Goal: Task Accomplishment & Management: Manage account settings

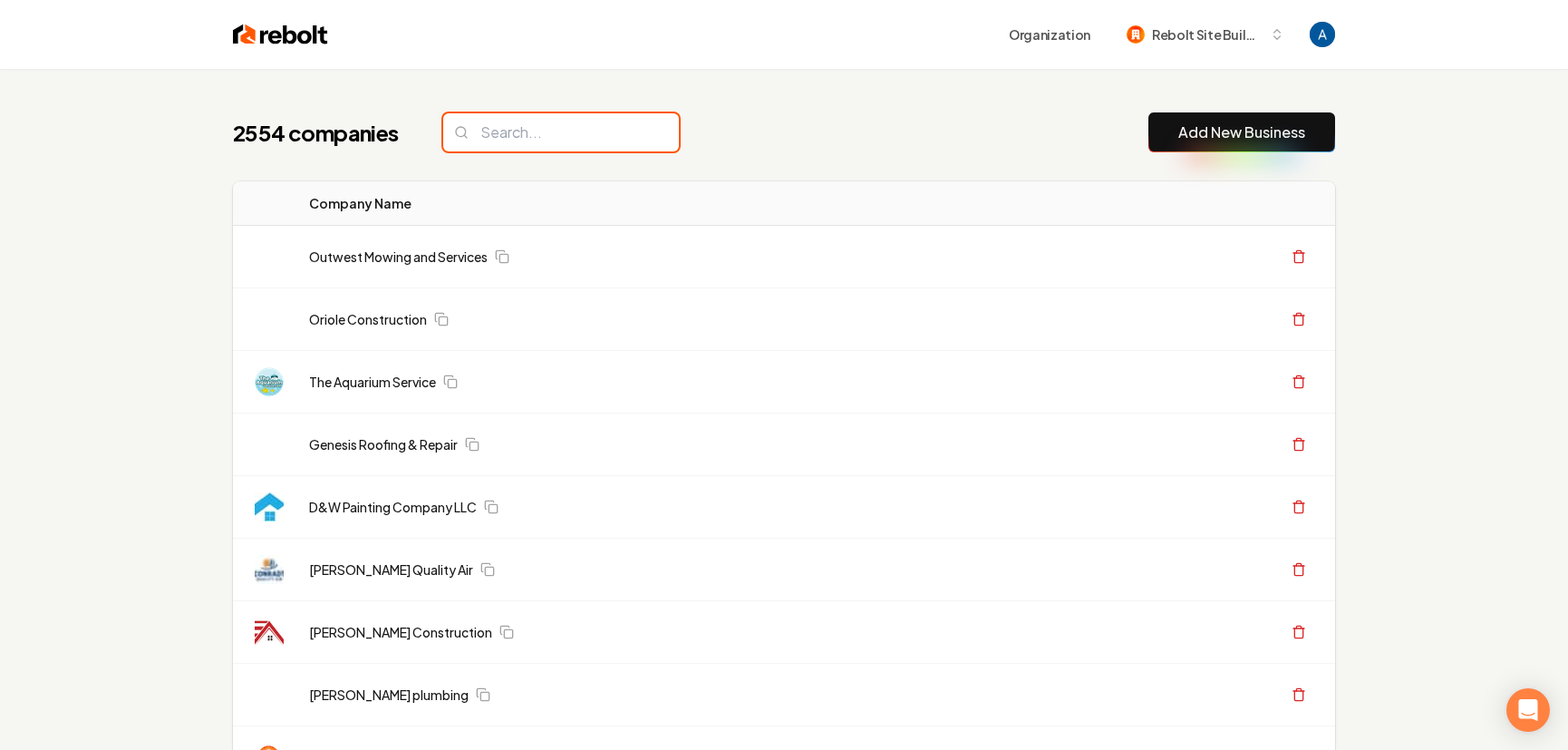
click at [550, 139] on input "search" at bounding box center [561, 132] width 236 height 38
click at [840, 150] on div "2554 companies Add New Business" at bounding box center [784, 132] width 1102 height 40
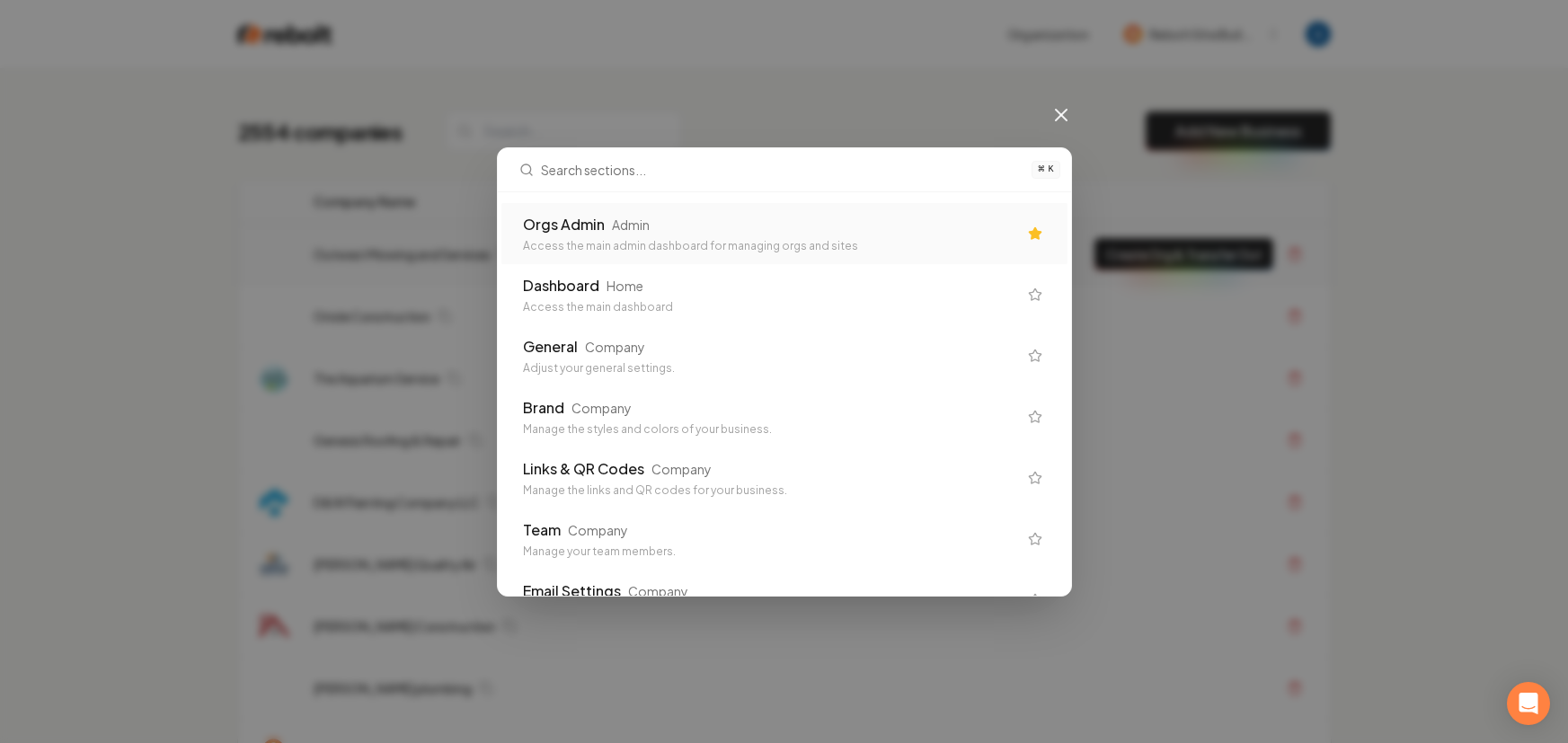
click at [759, 230] on div "Orgs Admin Admin" at bounding box center [769, 224] width 494 height 21
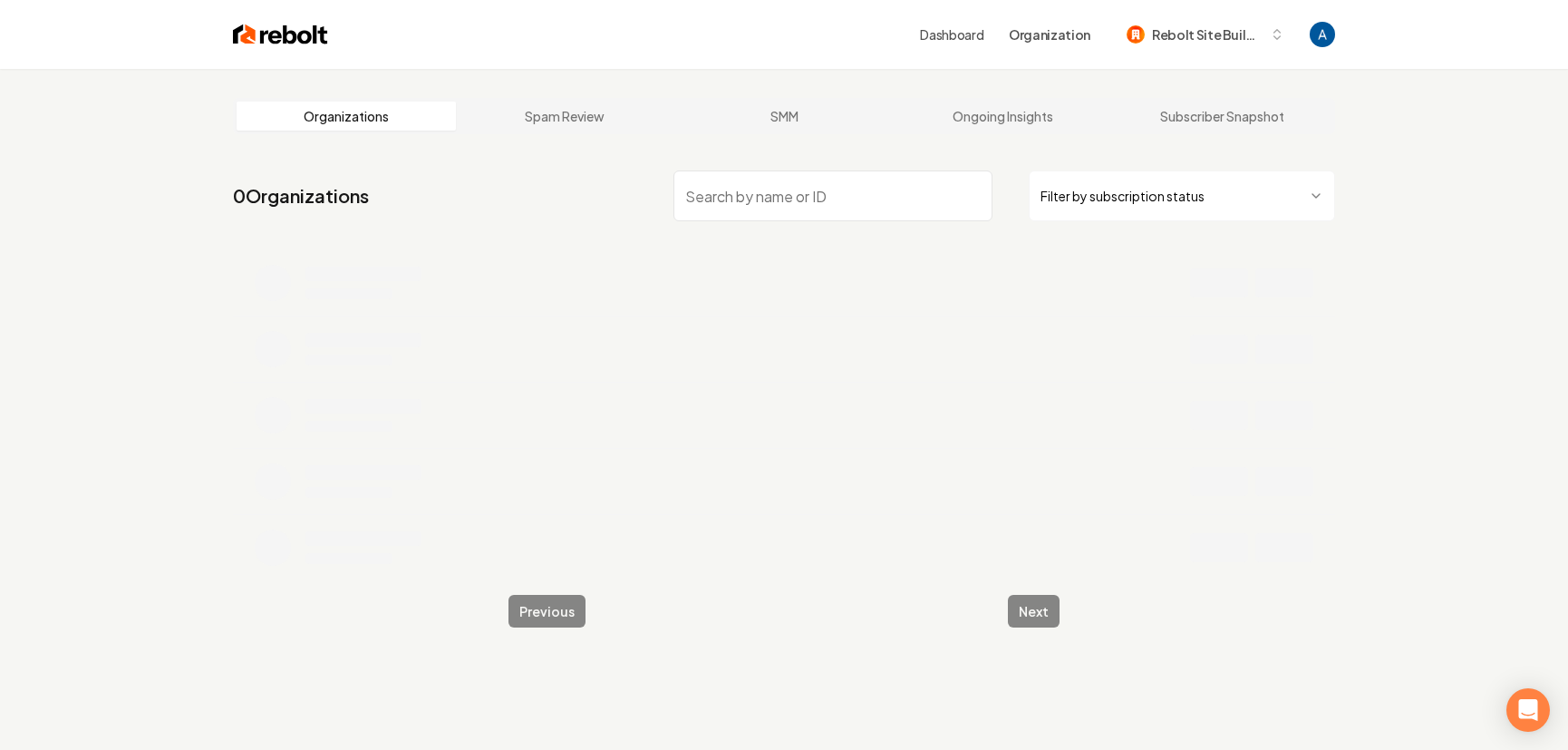
click at [754, 193] on input "search" at bounding box center [833, 196] width 319 height 51
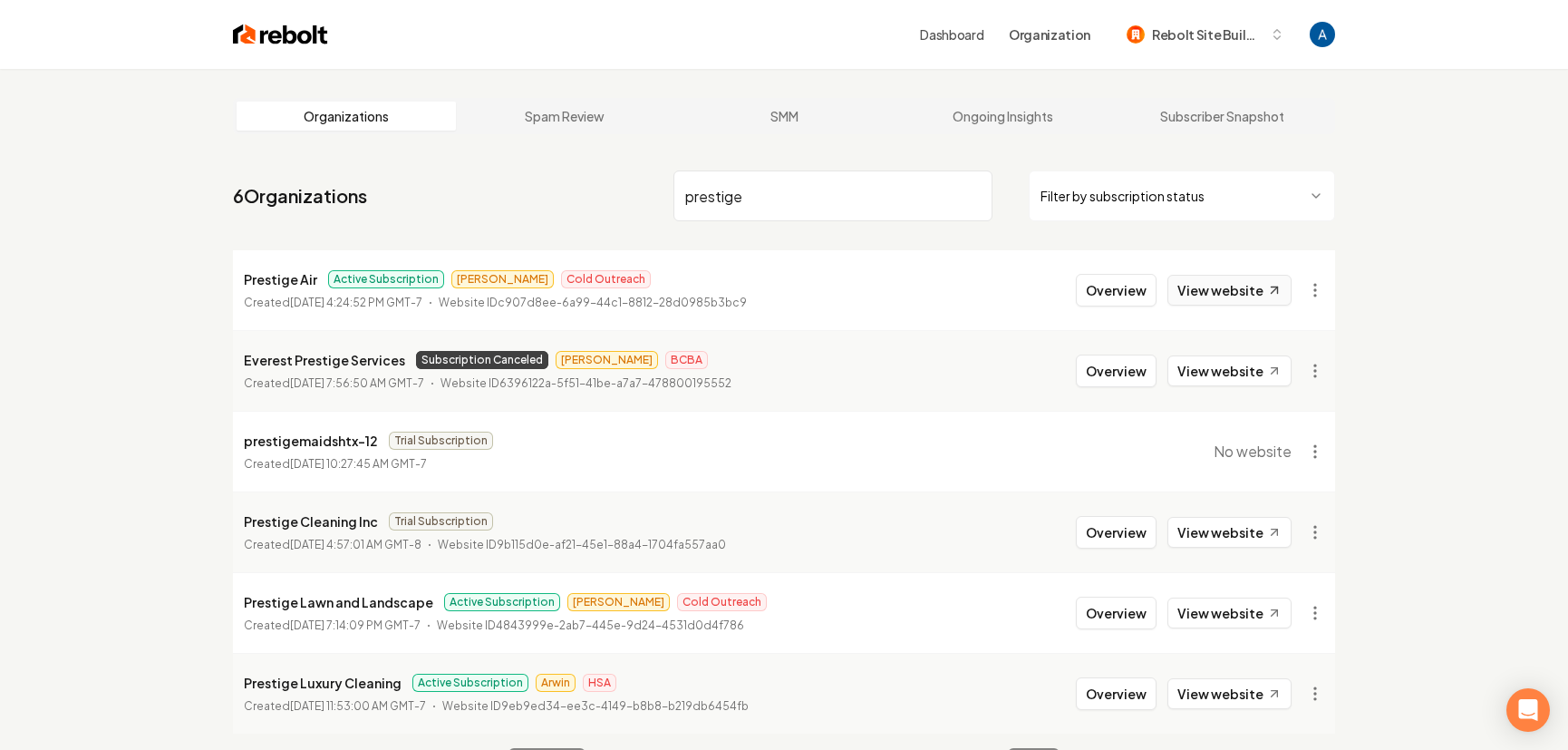
type input "prestige"
click at [1228, 285] on link "View website" at bounding box center [1229, 290] width 124 height 30
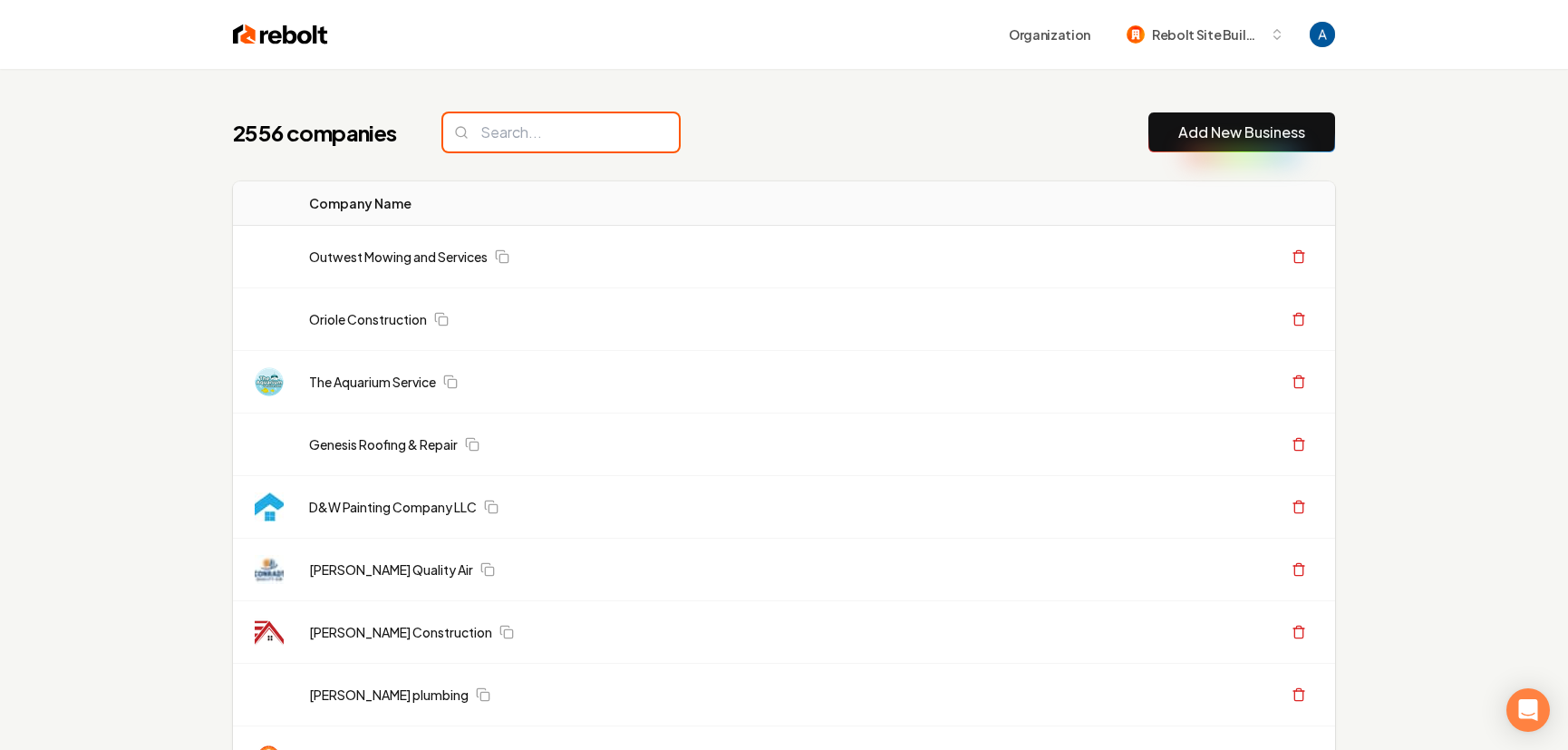
click at [568, 128] on input "search" at bounding box center [561, 132] width 236 height 38
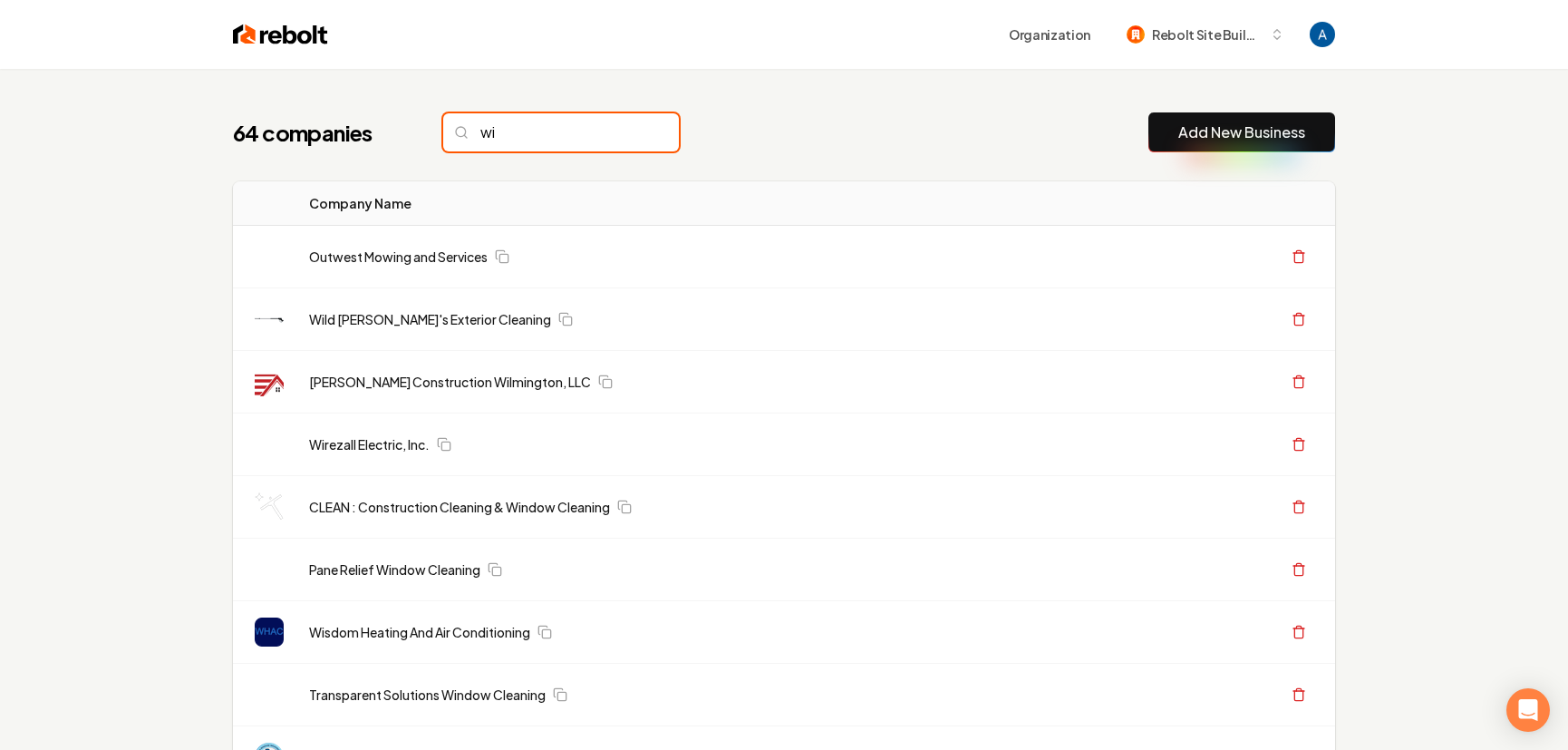
type input "w"
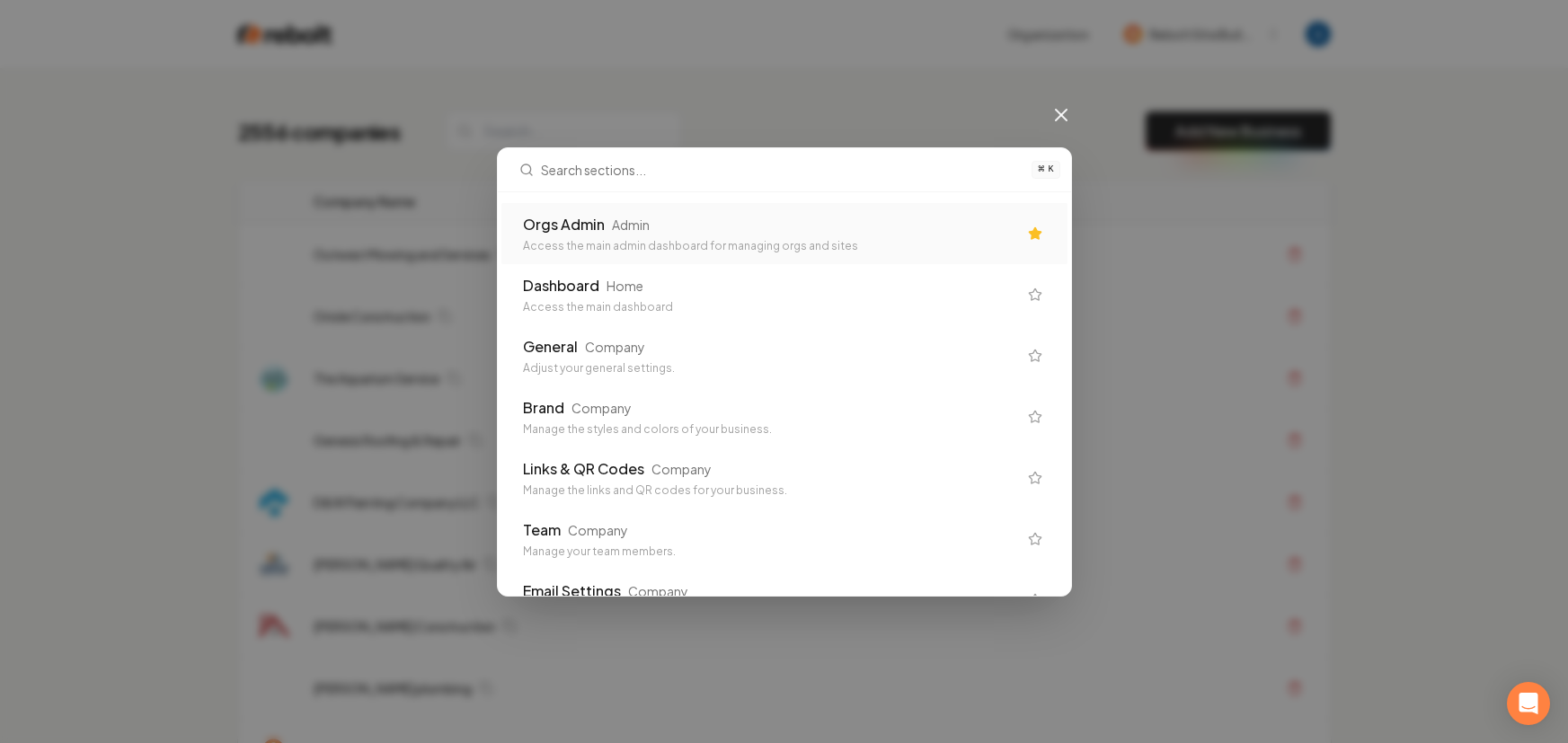
click at [600, 219] on div "Orgs Admin" at bounding box center [564, 224] width 82 height 21
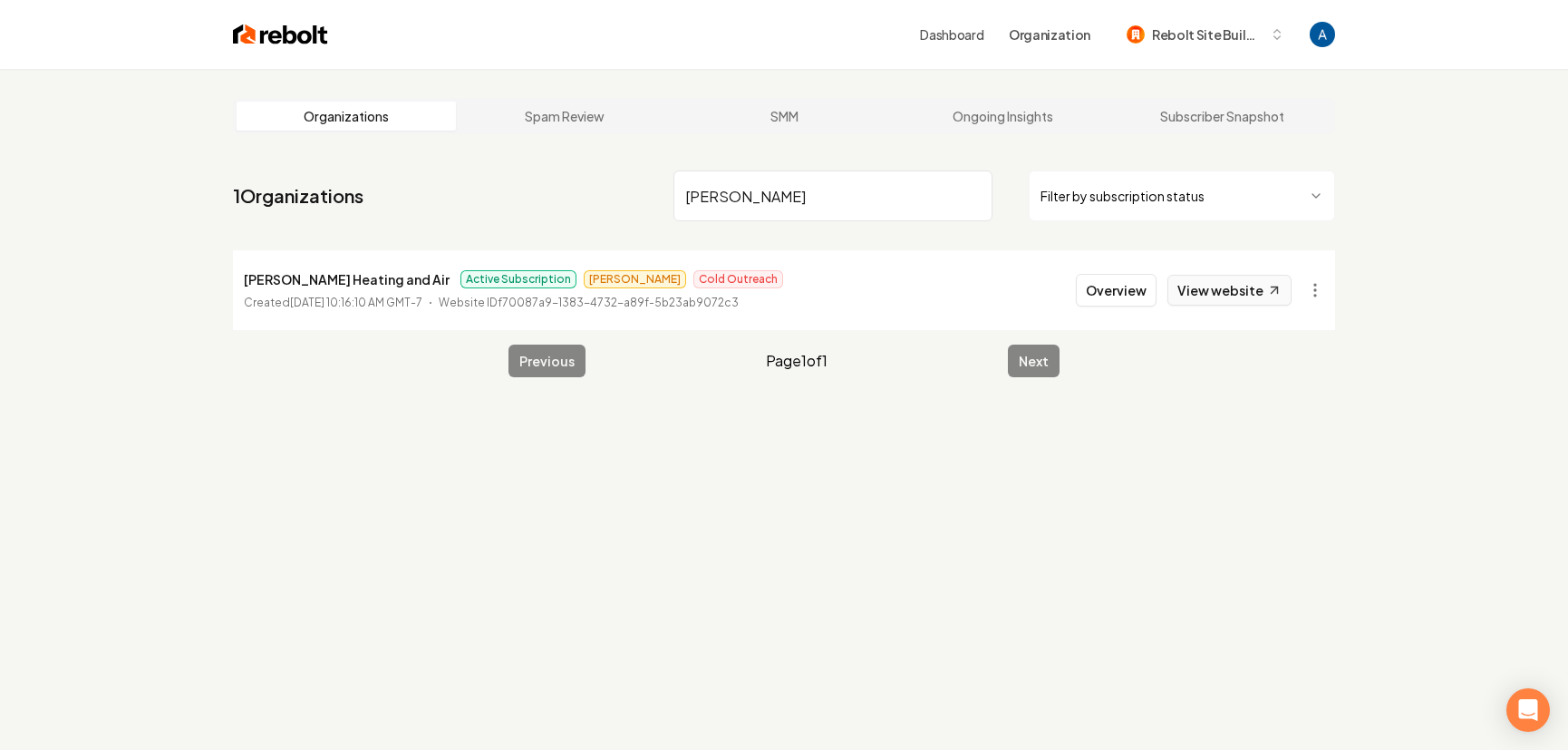
type input "[PERSON_NAME]"
click at [1272, 292] on icon at bounding box center [1275, 291] width 16 height 16
click at [1105, 280] on button "Overview" at bounding box center [1116, 290] width 80 height 32
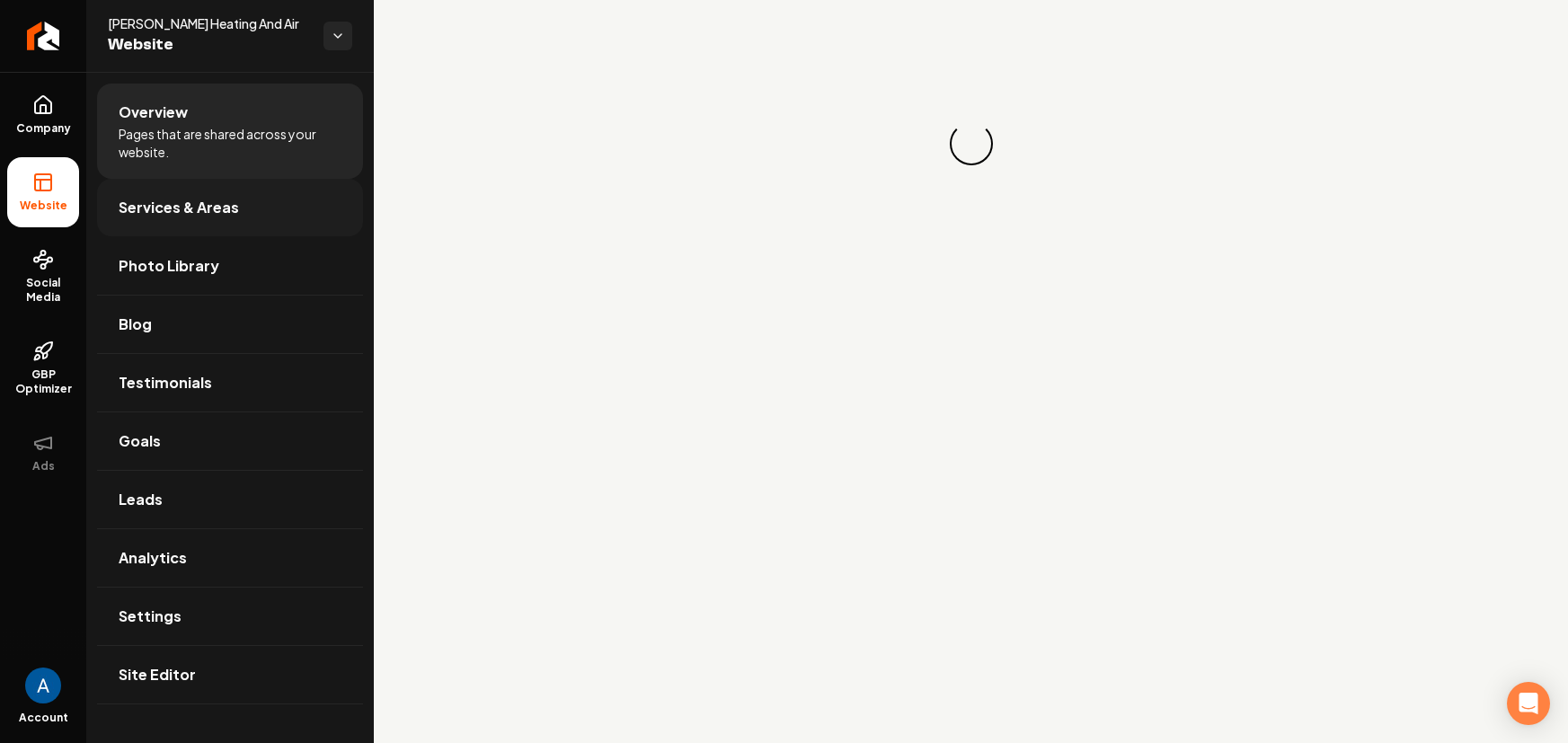
click at [157, 209] on span "Services & Areas" at bounding box center [179, 208] width 120 height 21
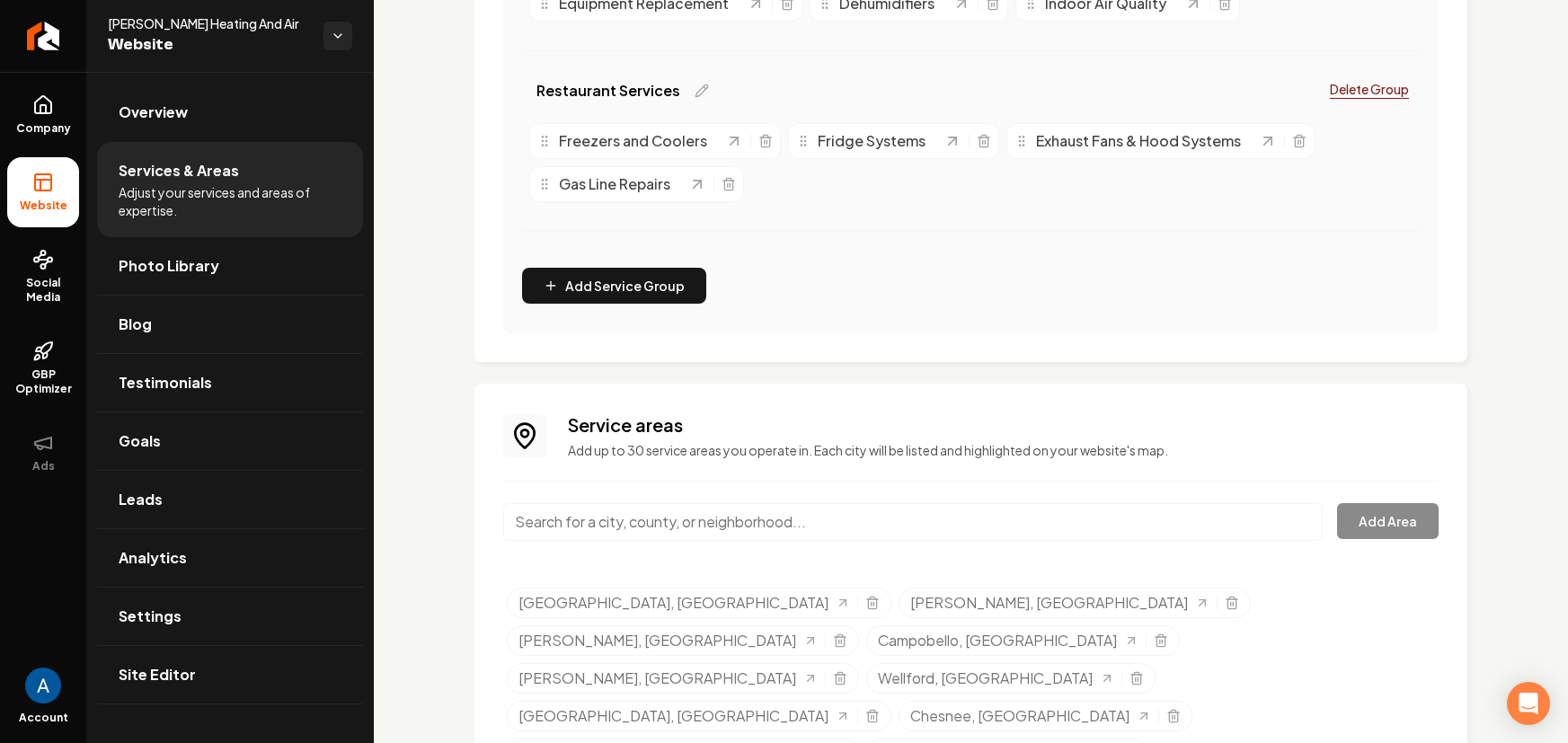
scroll to position [591, 0]
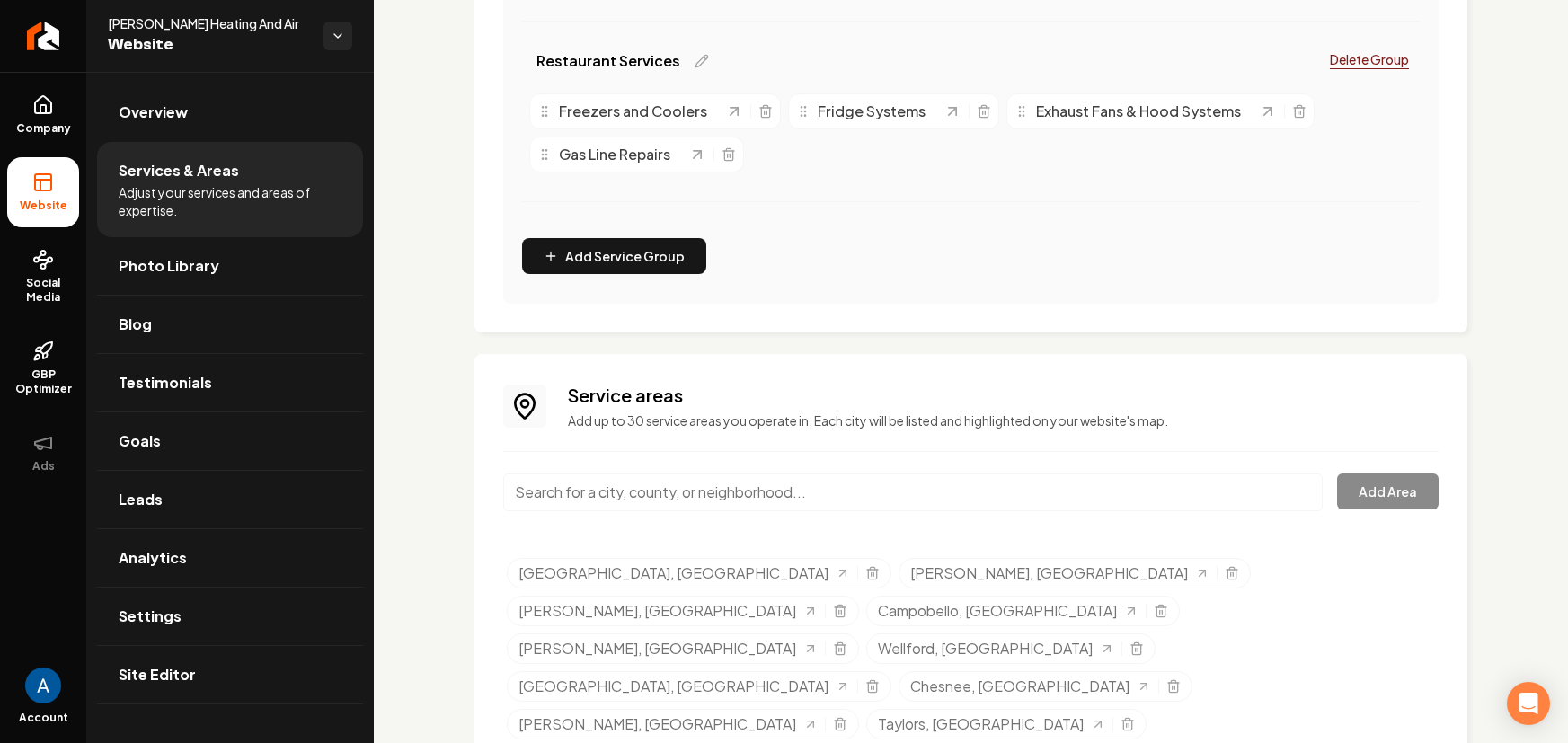
click at [665, 479] on input "Main content area" at bounding box center [913, 492] width 820 height 38
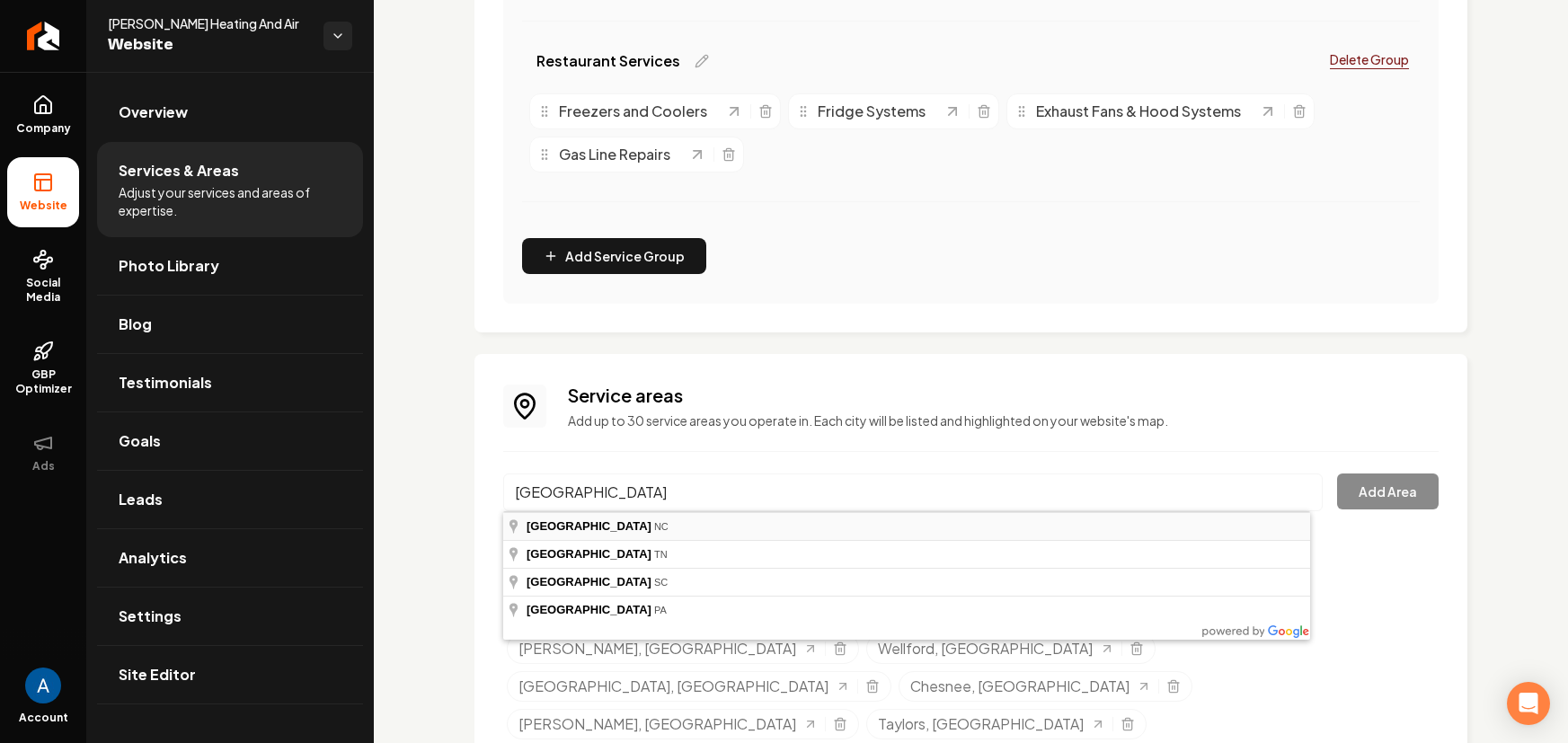
type input "[GEOGRAPHIC_DATA], [GEOGRAPHIC_DATA]"
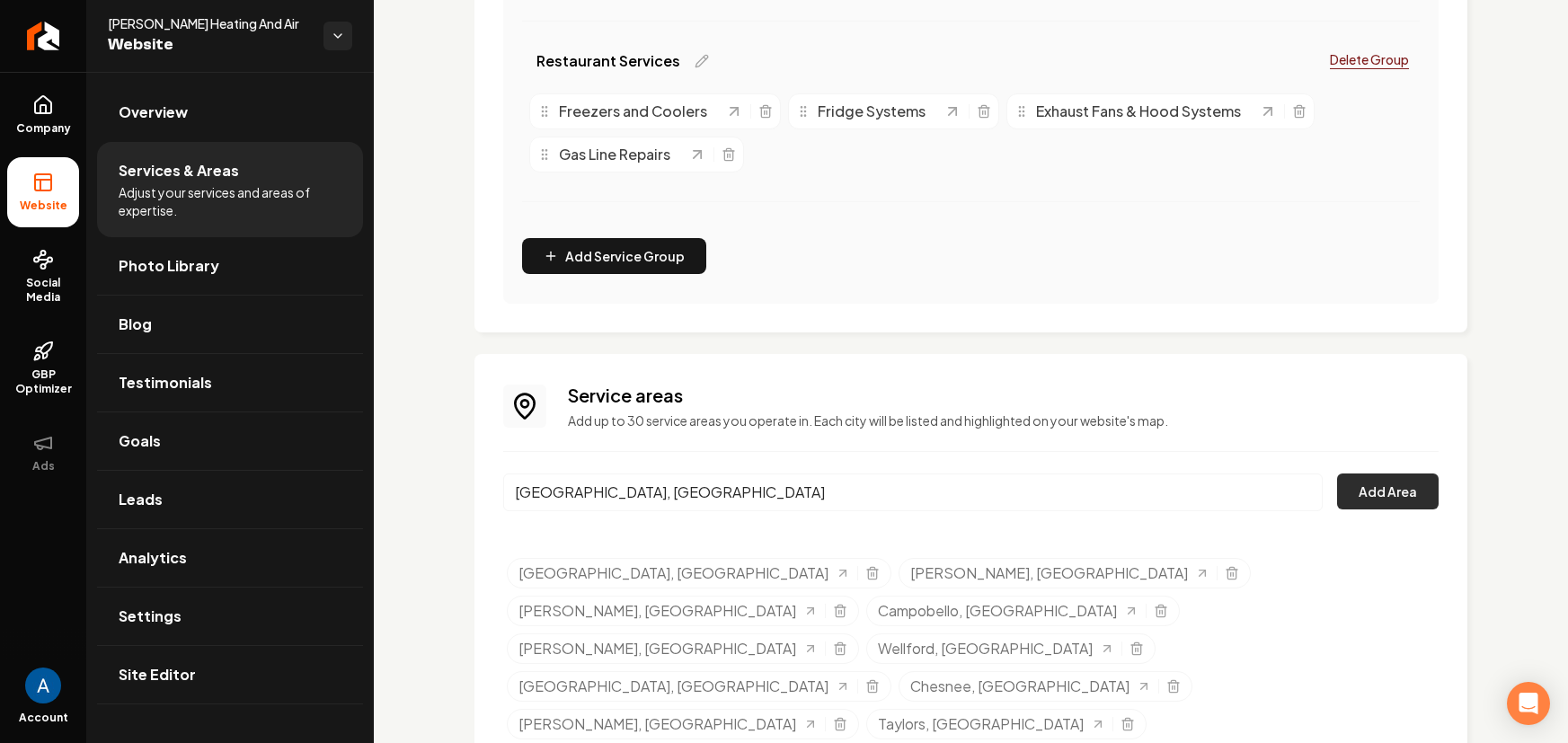
click at [1341, 491] on button "Add Area" at bounding box center [1388, 491] width 102 height 36
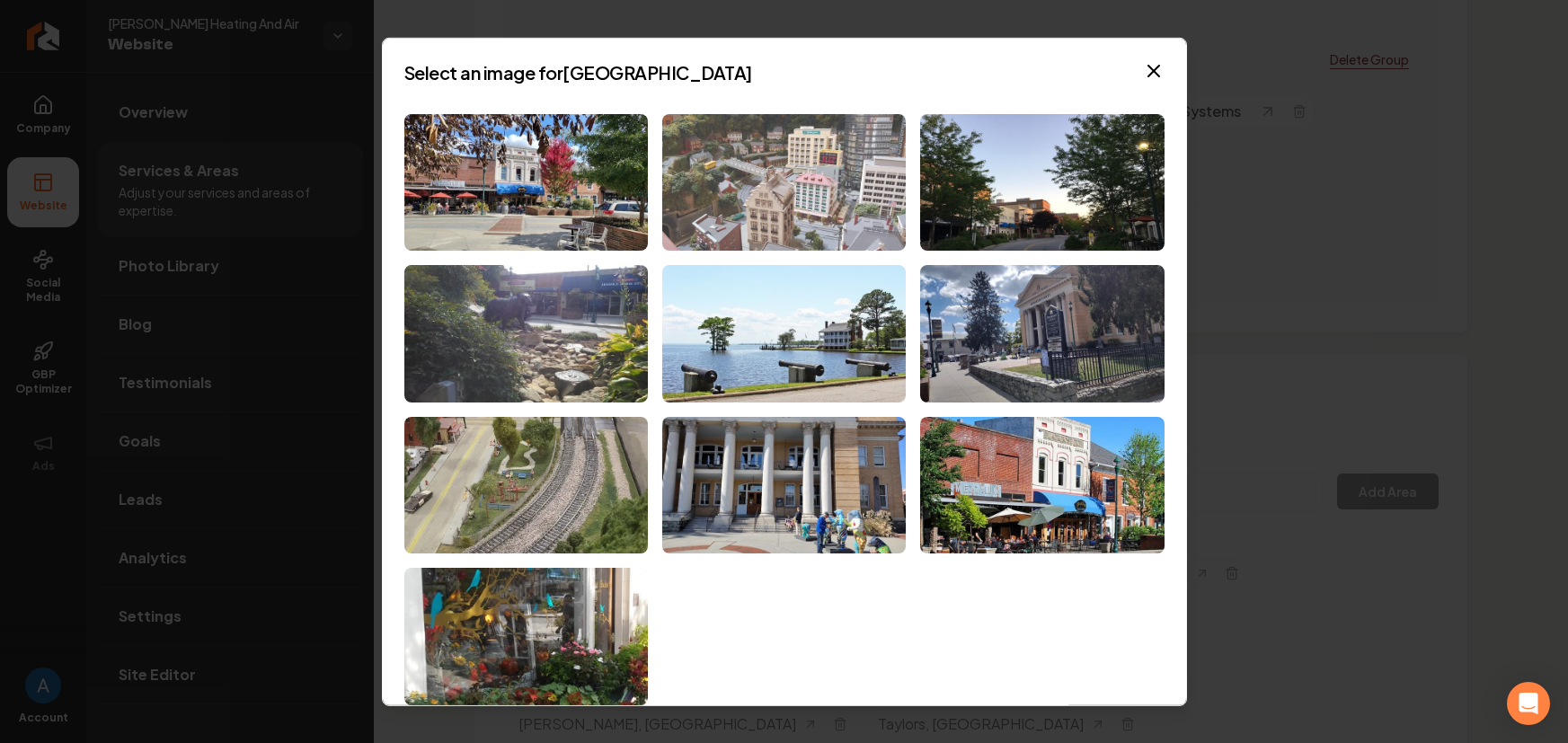
click at [772, 196] on img at bounding box center [784, 182] width 244 height 138
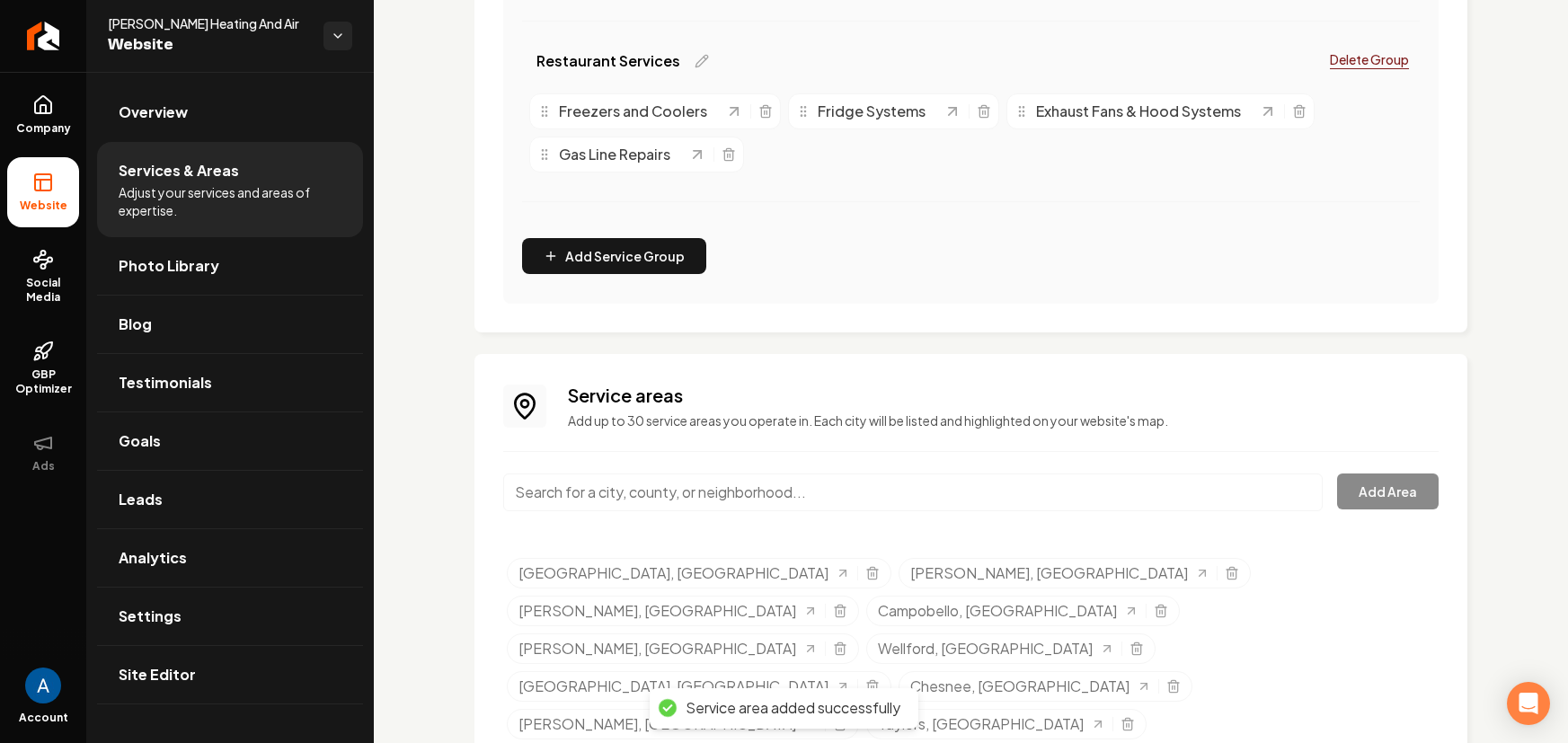
click at [768, 471] on div "Service areas Add up to 30 service areas you operate in. Each city will be list…" at bounding box center [971, 602] width 935 height 439
click at [760, 486] on input "Main content area" at bounding box center [913, 492] width 820 height 38
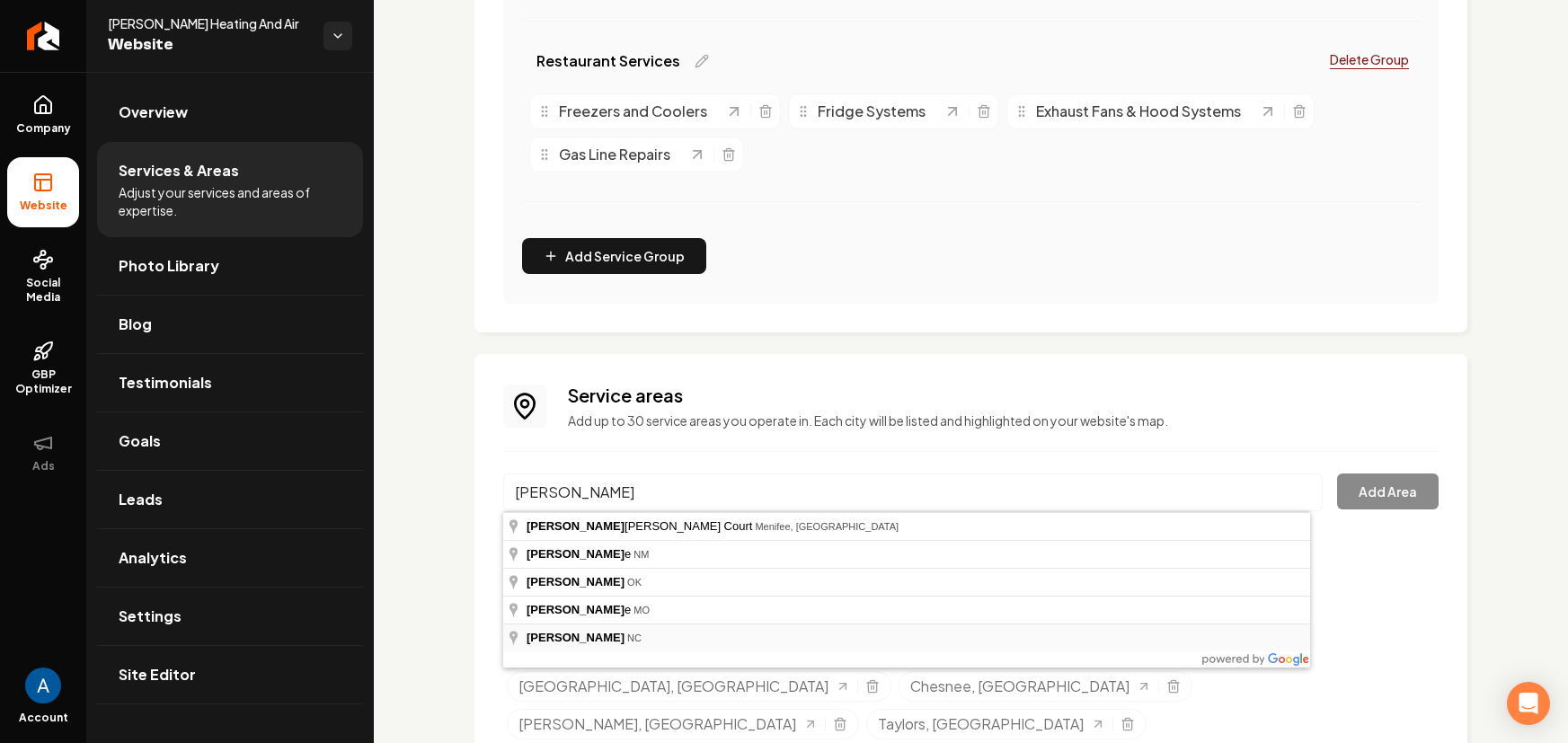
type input "[PERSON_NAME], [GEOGRAPHIC_DATA]"
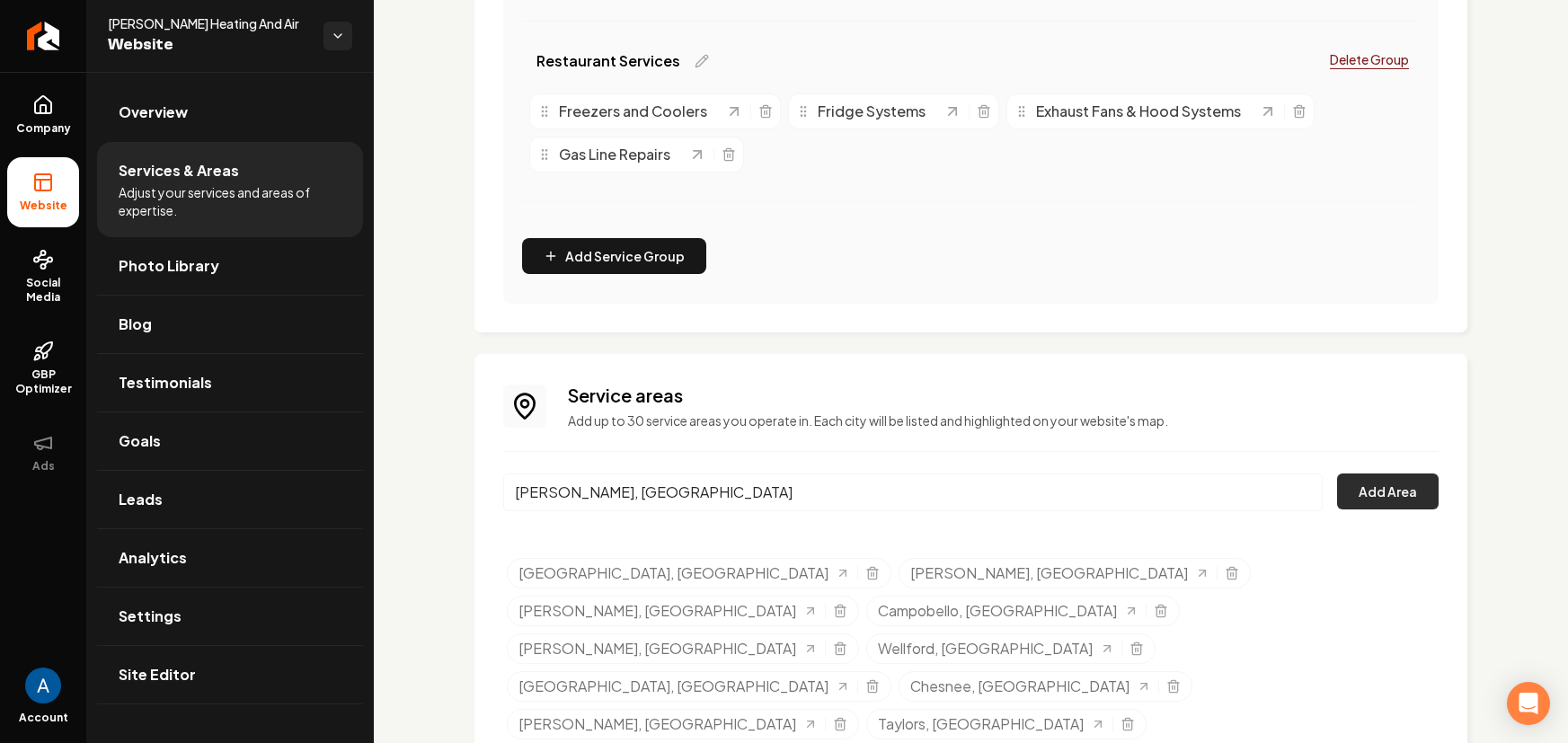
click at [1352, 489] on button "Add Area" at bounding box center [1388, 491] width 102 height 36
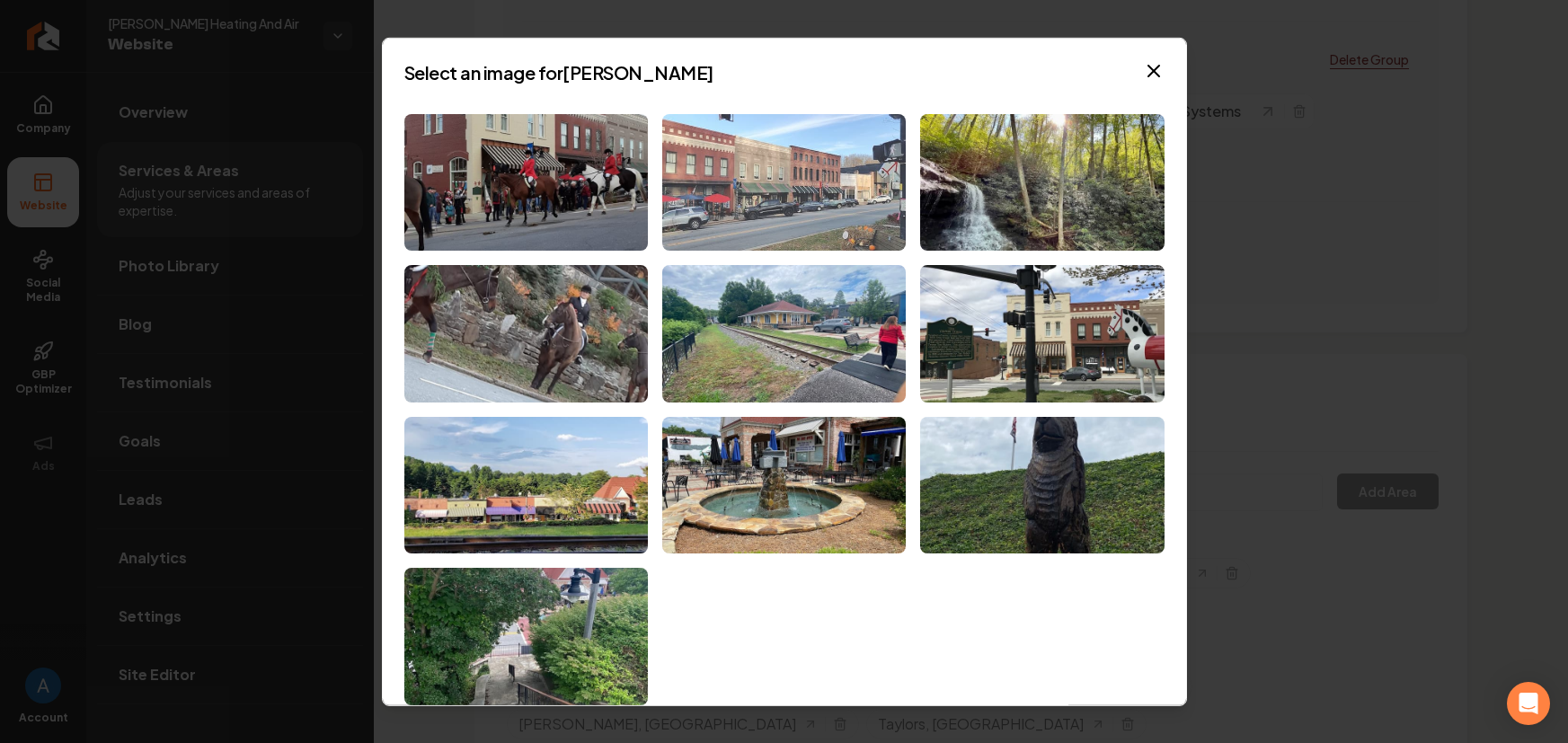
click at [735, 202] on img at bounding box center [784, 182] width 244 height 138
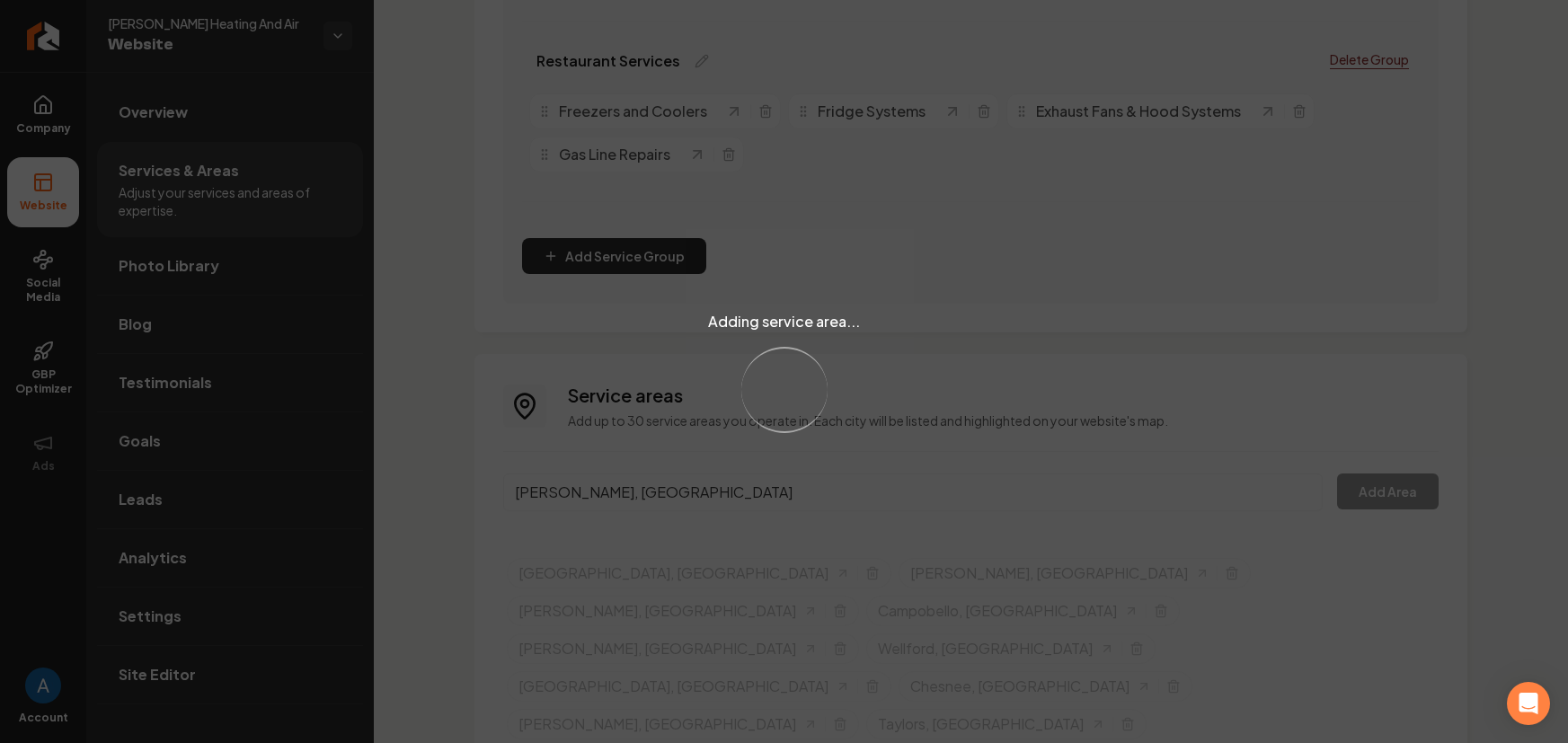
click at [595, 500] on div "Adding service area... Loading..." at bounding box center [784, 372] width 1568 height 743
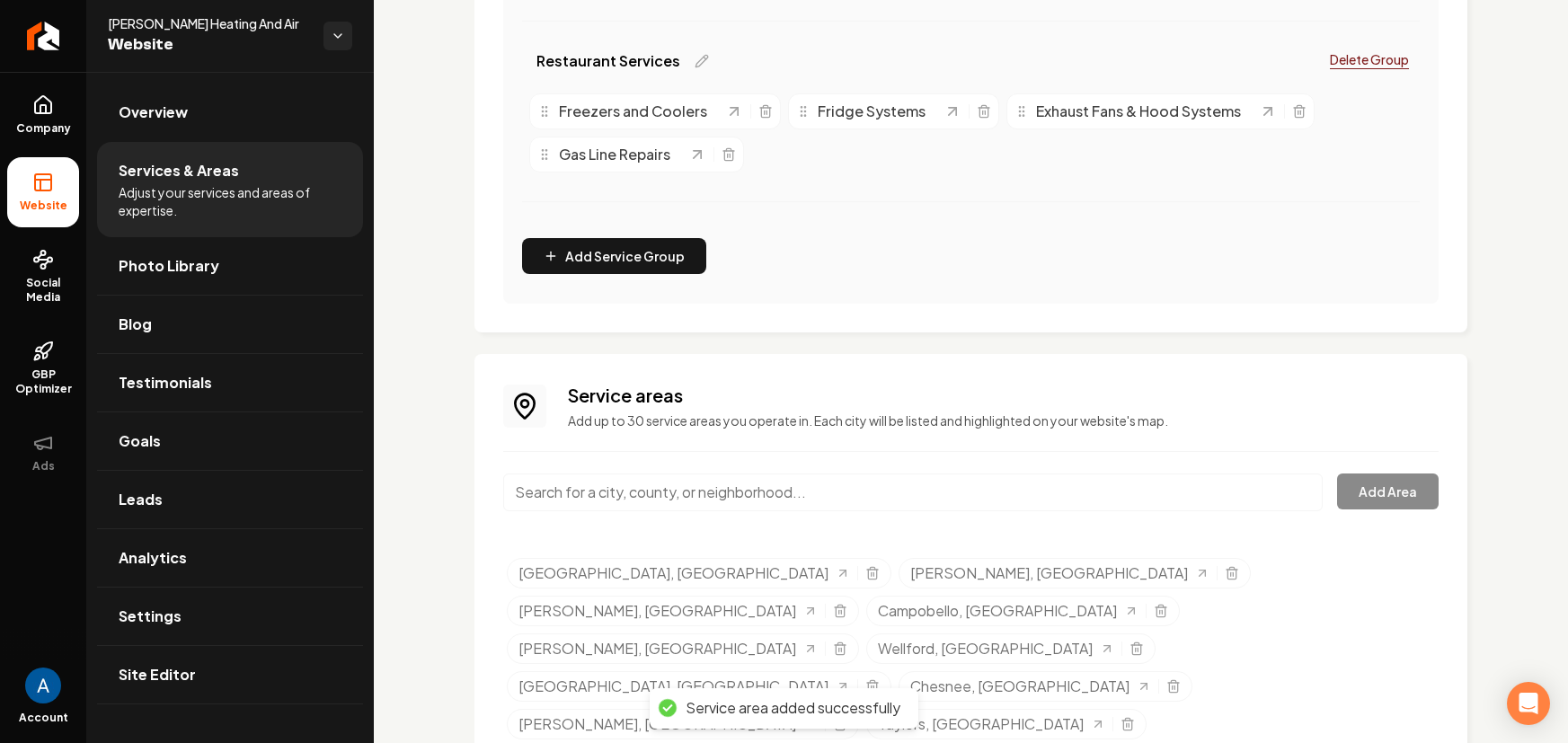
click at [595, 500] on input "Main content area" at bounding box center [913, 492] width 820 height 38
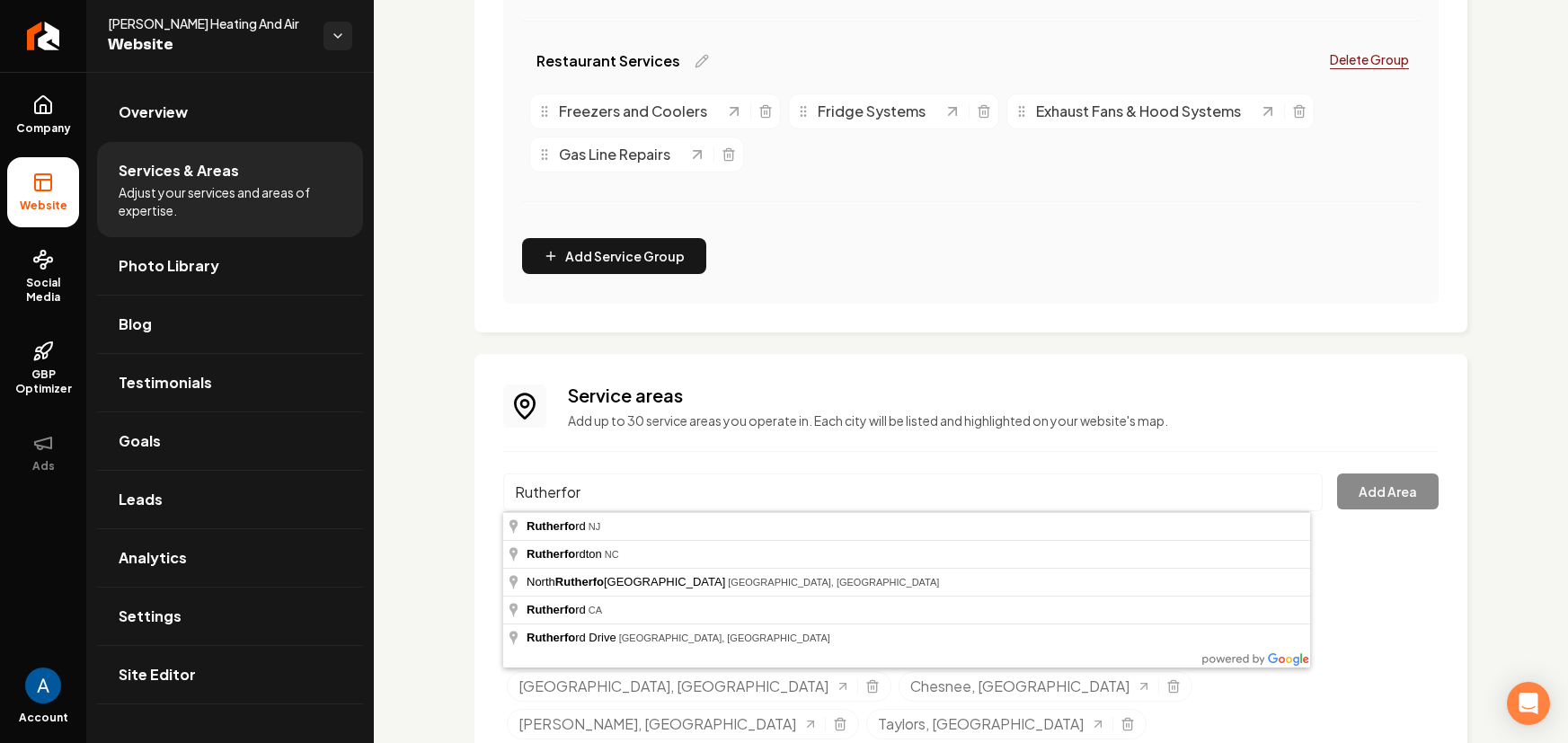
type input "[PERSON_NAME]"
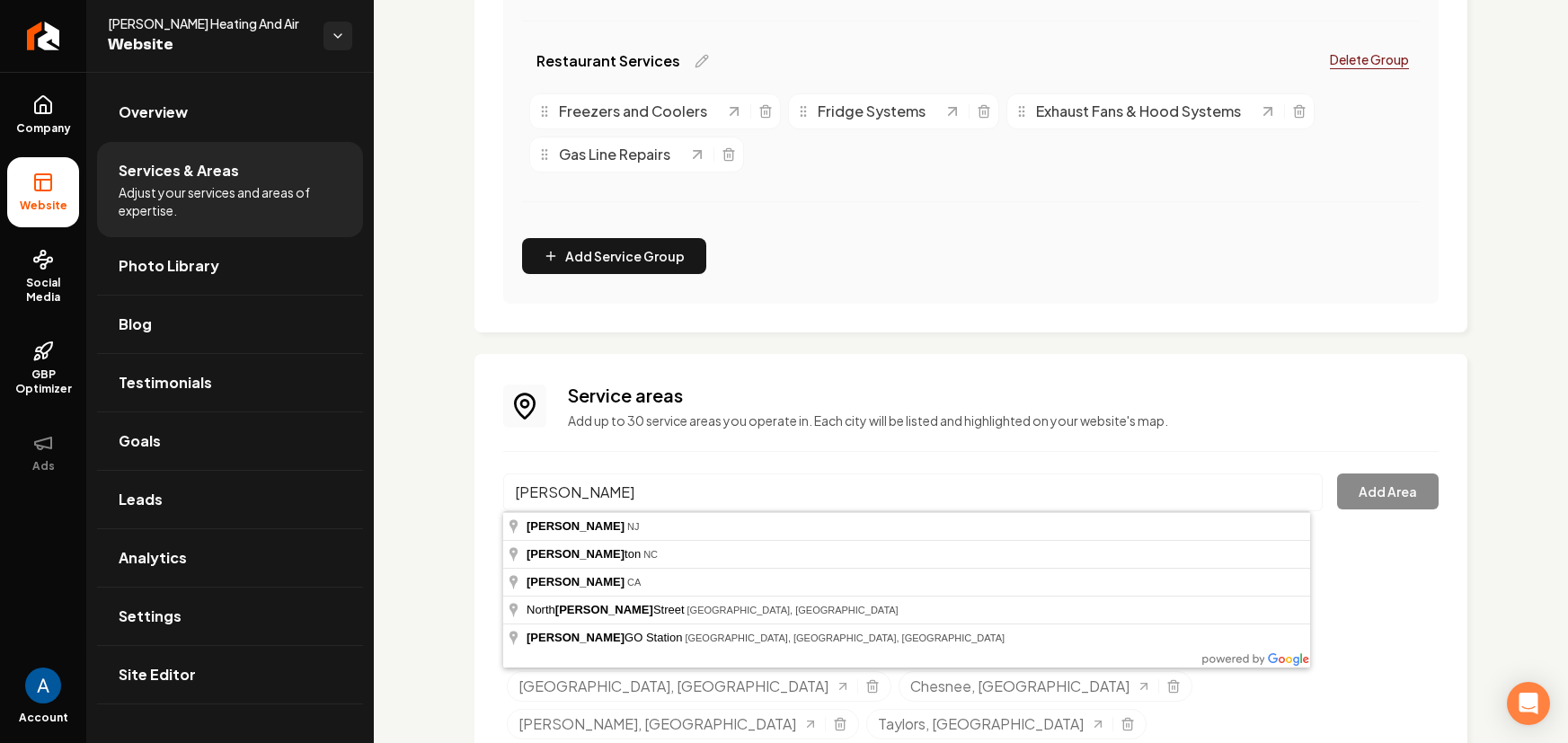
click at [1298, 498] on input "[PERSON_NAME]" at bounding box center [913, 492] width 820 height 38
click at [1292, 489] on input "[PERSON_NAME]" at bounding box center [913, 492] width 820 height 38
